Goal: Task Accomplishment & Management: Use online tool/utility

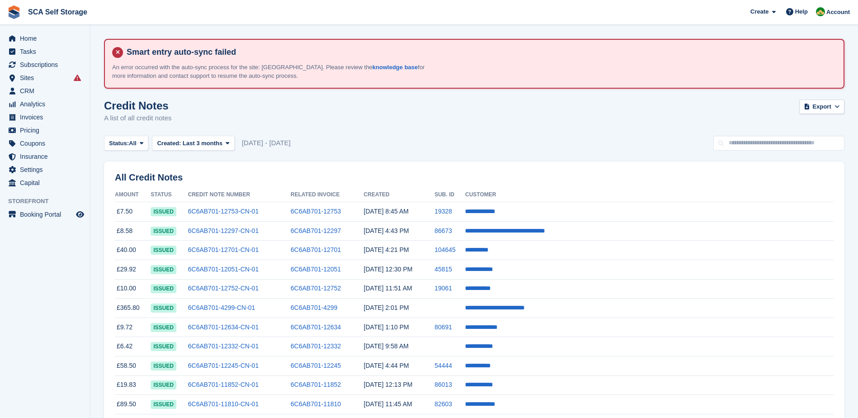
click at [360, 138] on div "Status: All All Issued Void Created: Last 3 months All Last 24 hours Last 7 day…" at bounding box center [474, 143] width 740 height 15
click at [36, 122] on span "Invoices" at bounding box center [47, 117] width 54 height 13
click at [21, 115] on span "Invoices" at bounding box center [47, 117] width 54 height 13
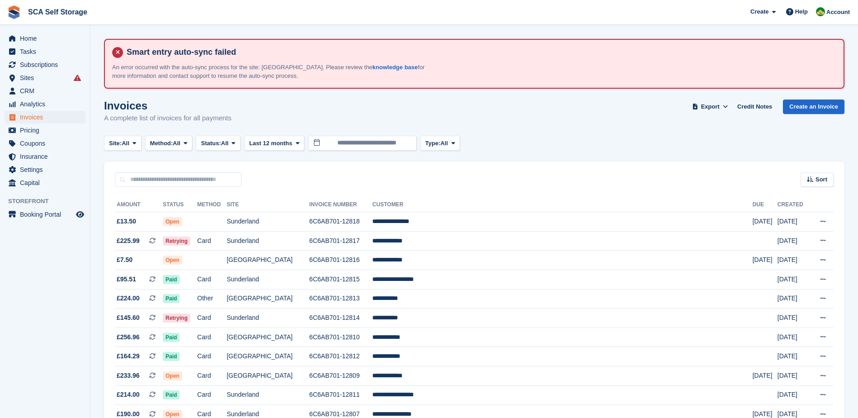
click at [626, 128] on div "Invoices A complete list of invoices for all payments Export Export Invoices Ex…" at bounding box center [474, 117] width 740 height 35
click at [610, 138] on div "Site: All All Sunderland Sheffield Method: All All Bank Transfer Cash Cheque De…" at bounding box center [474, 143] width 740 height 15
click at [752, 104] on link "Credit Notes" at bounding box center [755, 107] width 42 height 15
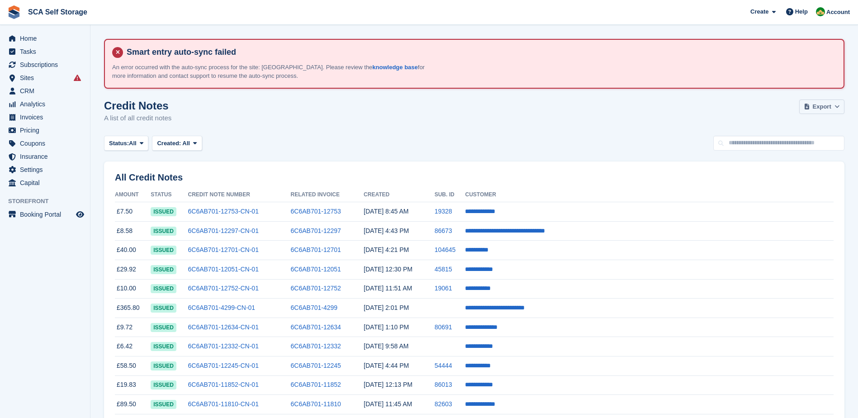
click at [834, 112] on button "Export" at bounding box center [821, 107] width 45 height 15
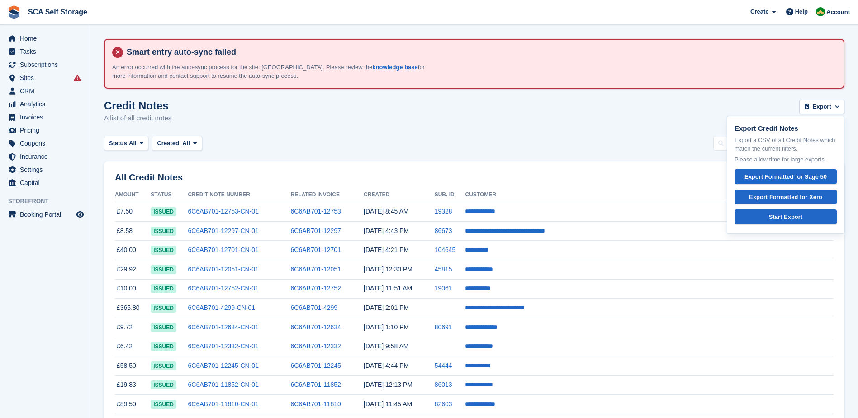
click at [505, 127] on div "Credit Notes A list of all credit notes Export Export Credit Notes Export a CSV…" at bounding box center [474, 117] width 740 height 35
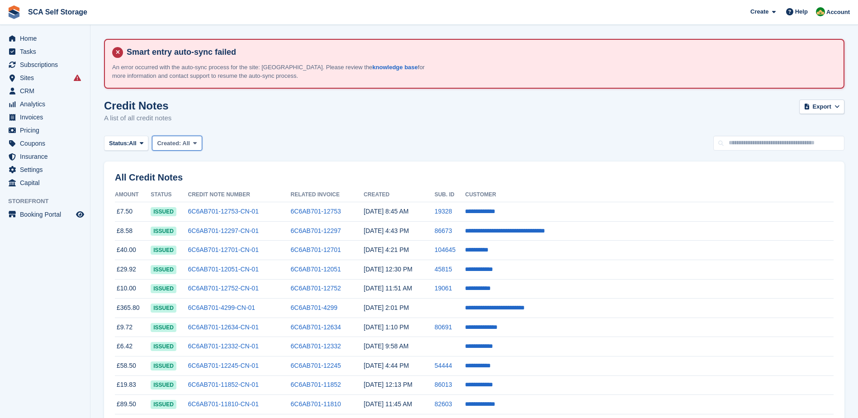
click at [191, 147] on span at bounding box center [194, 142] width 7 height 7
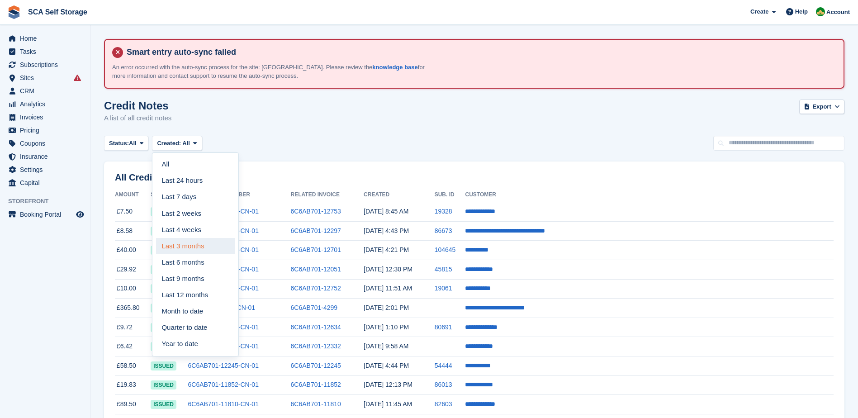
click at [191, 247] on link "Last 3 months" at bounding box center [195, 246] width 79 height 16
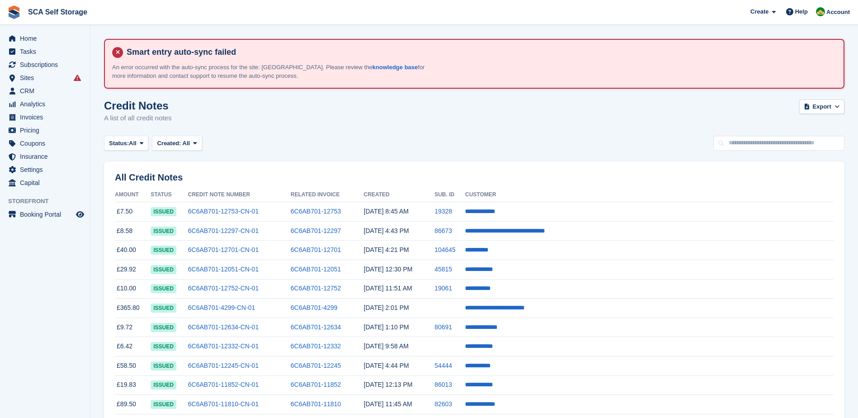
click at [357, 123] on div "Credit Notes A list of all credit notes Export Export Credit Notes Export a CSV…" at bounding box center [474, 117] width 740 height 35
click at [825, 106] on span "Export" at bounding box center [822, 106] width 19 height 9
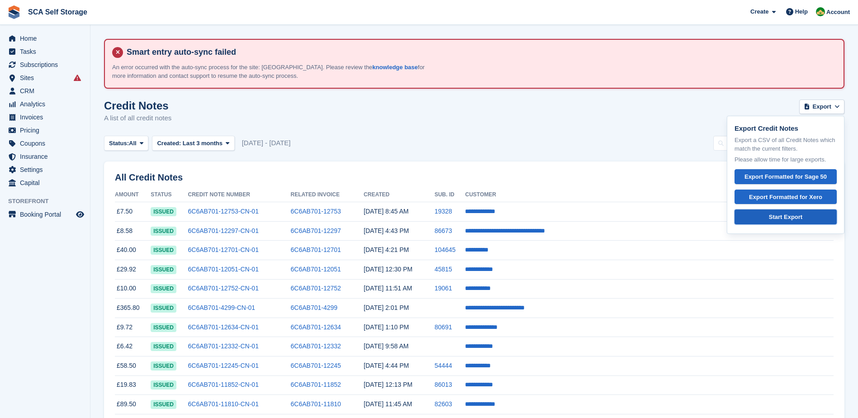
click at [789, 219] on div "Start Export" at bounding box center [785, 217] width 87 height 9
drag, startPoint x: 557, startPoint y: 130, endPoint x: 563, endPoint y: 130, distance: 5.9
click at [557, 130] on div "Credit Notes A list of all credit notes Export Export Credit Notes Export a CSV…" at bounding box center [474, 117] width 740 height 35
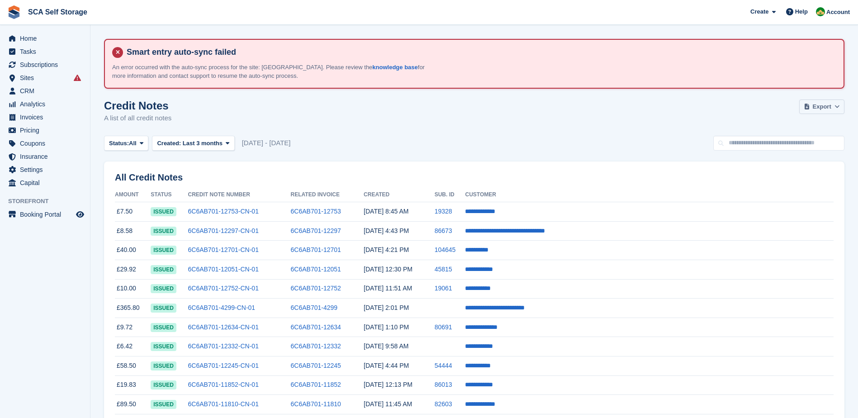
click at [820, 103] on span "Export" at bounding box center [822, 106] width 19 height 9
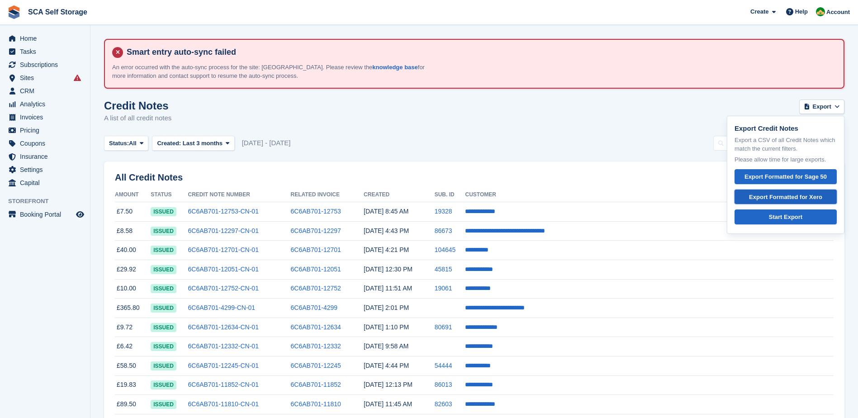
click at [798, 199] on div "Export Formatted for Xero" at bounding box center [785, 197] width 87 height 9
click at [418, 140] on div "Status: All All Issued Void Created: Last 3 months All Last 24 hours Last 7 day…" at bounding box center [474, 143] width 740 height 15
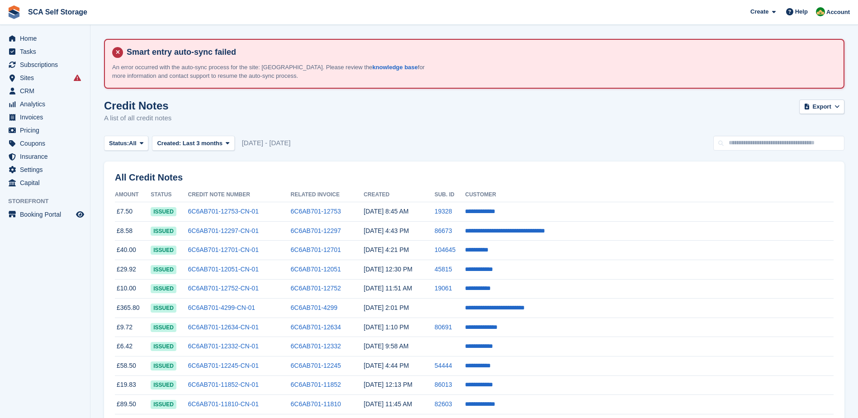
click at [395, 136] on div "Status: All All Issued Void Created: Last 3 months All Last 24 hours Last 7 day…" at bounding box center [474, 143] width 740 height 15
click at [375, 142] on div "Status: All All Issued Void Created: Last 3 months All Last 24 hours Last 7 day…" at bounding box center [474, 143] width 740 height 15
click at [832, 111] on button "Export" at bounding box center [821, 107] width 45 height 15
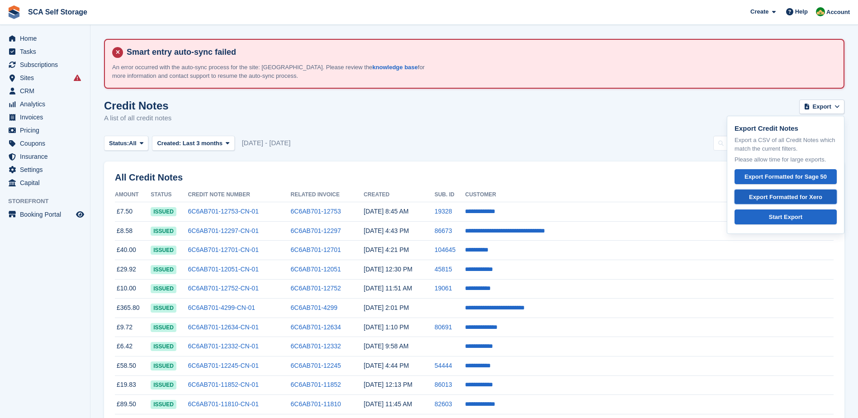
click at [792, 198] on div "Export Formatted for Xero" at bounding box center [785, 197] width 87 height 9
drag, startPoint x: 413, startPoint y: 128, endPoint x: 425, endPoint y: 128, distance: 11.8
click at [413, 128] on div "Credit Notes A list of all credit notes Export Export Credit Notes Export a CSV…" at bounding box center [474, 117] width 740 height 35
